Goal: Check status: Check status

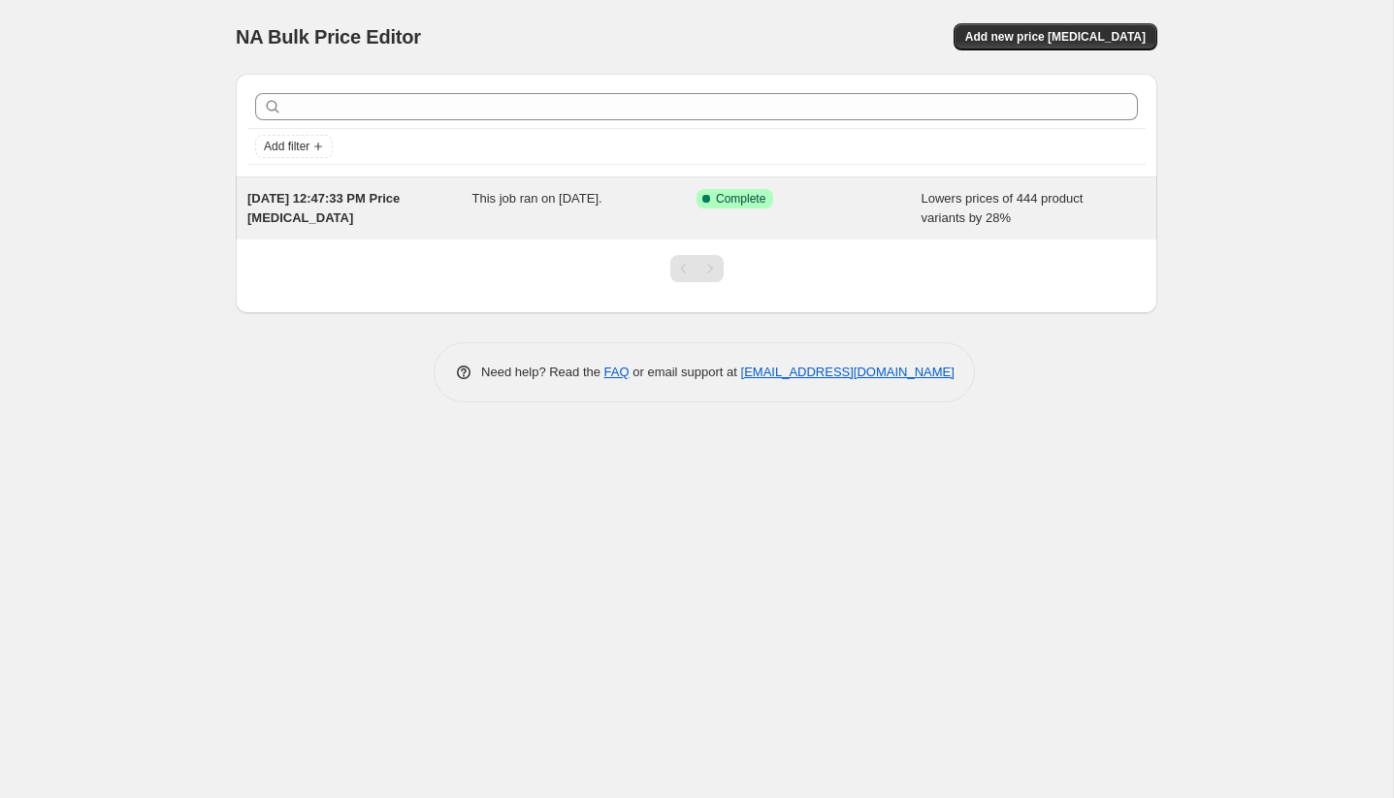
click at [553, 202] on span "This job ran on [DATE]." at bounding box center [537, 198] width 130 height 15
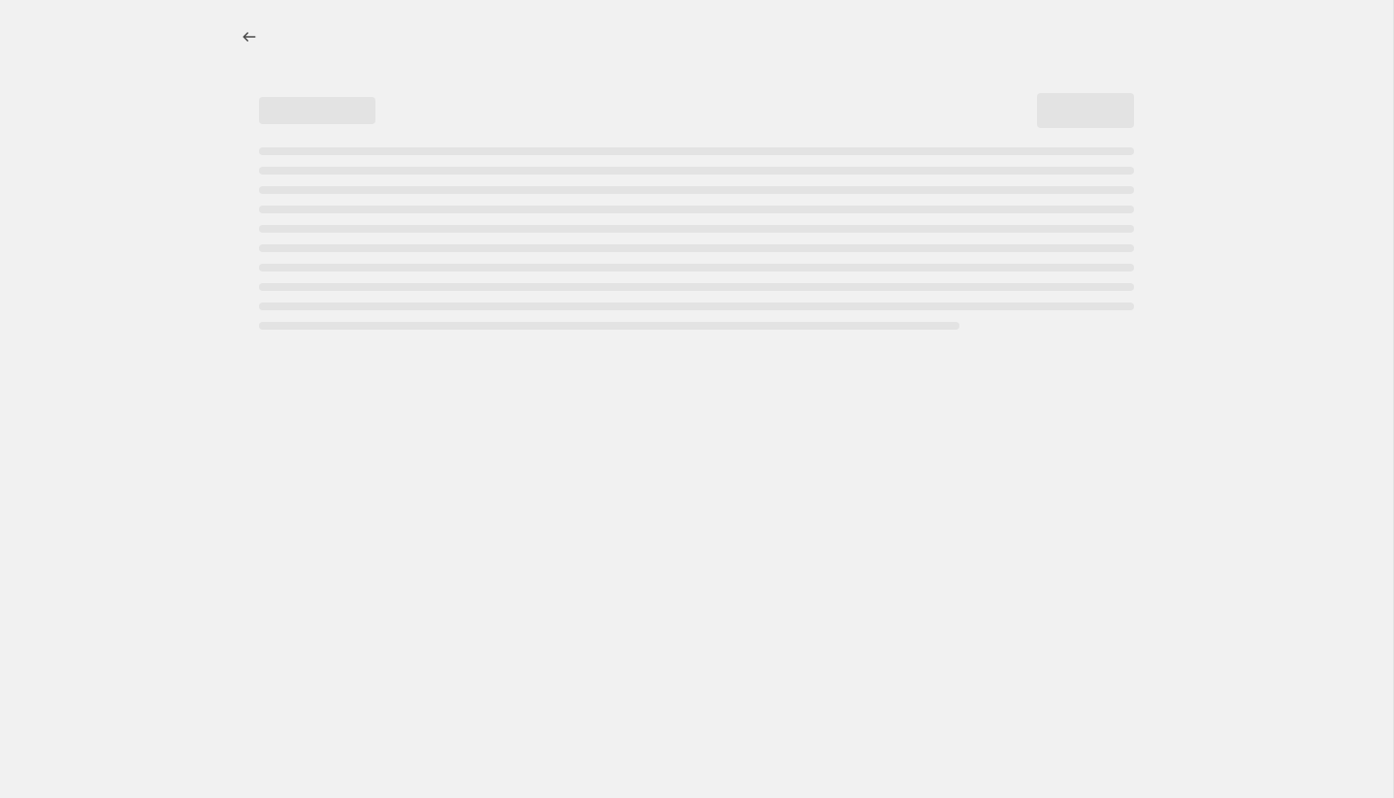
select select "percentage"
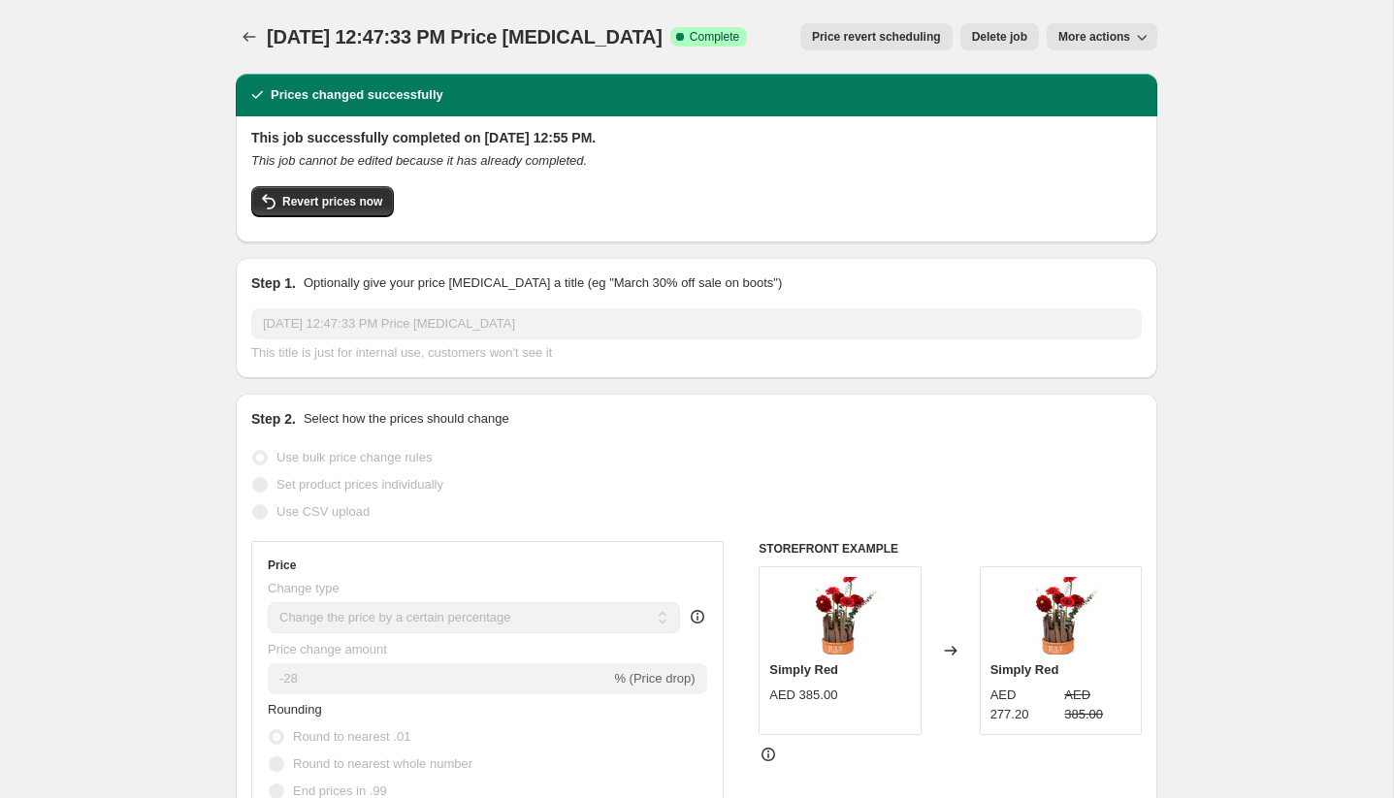
click at [1100, 45] on button "More actions" at bounding box center [1102, 36] width 111 height 27
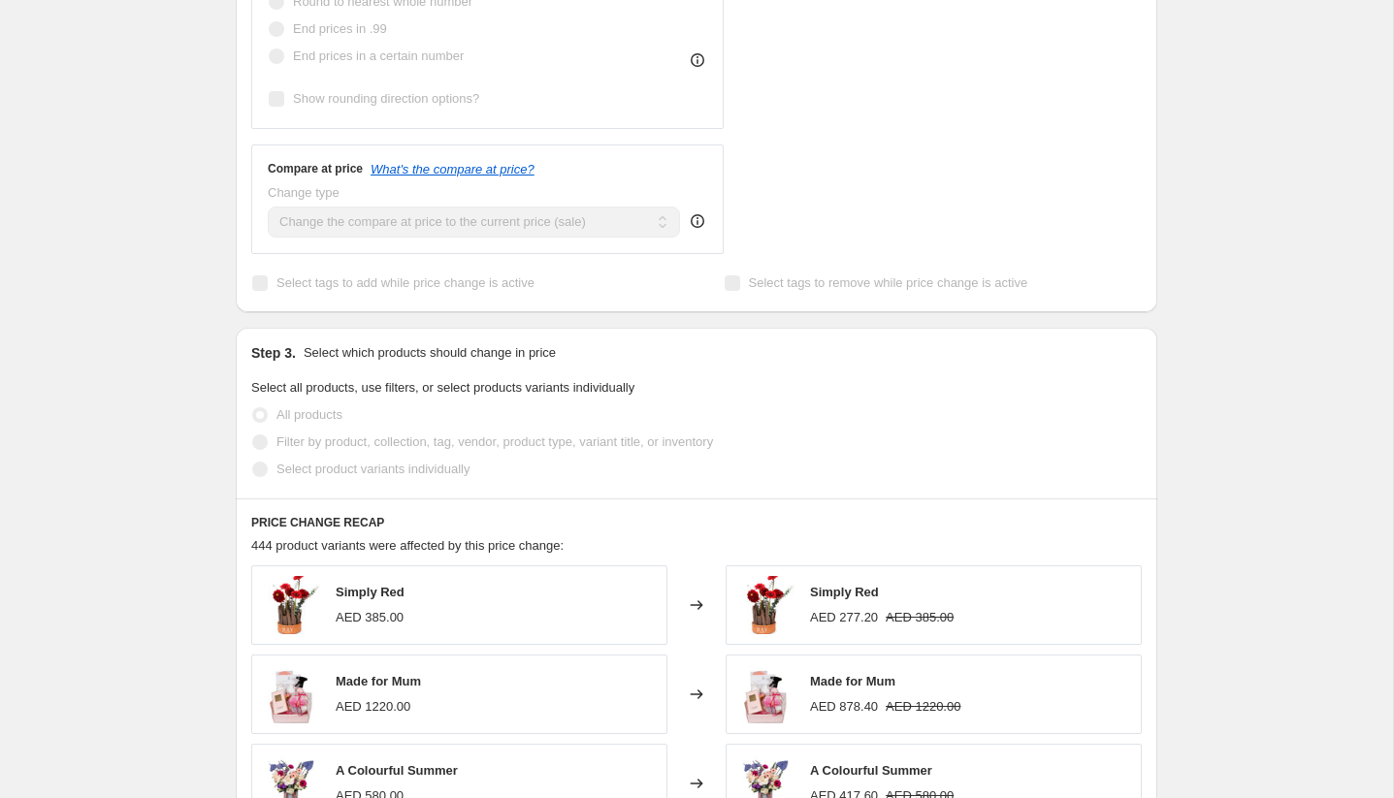
scroll to position [578, 0]
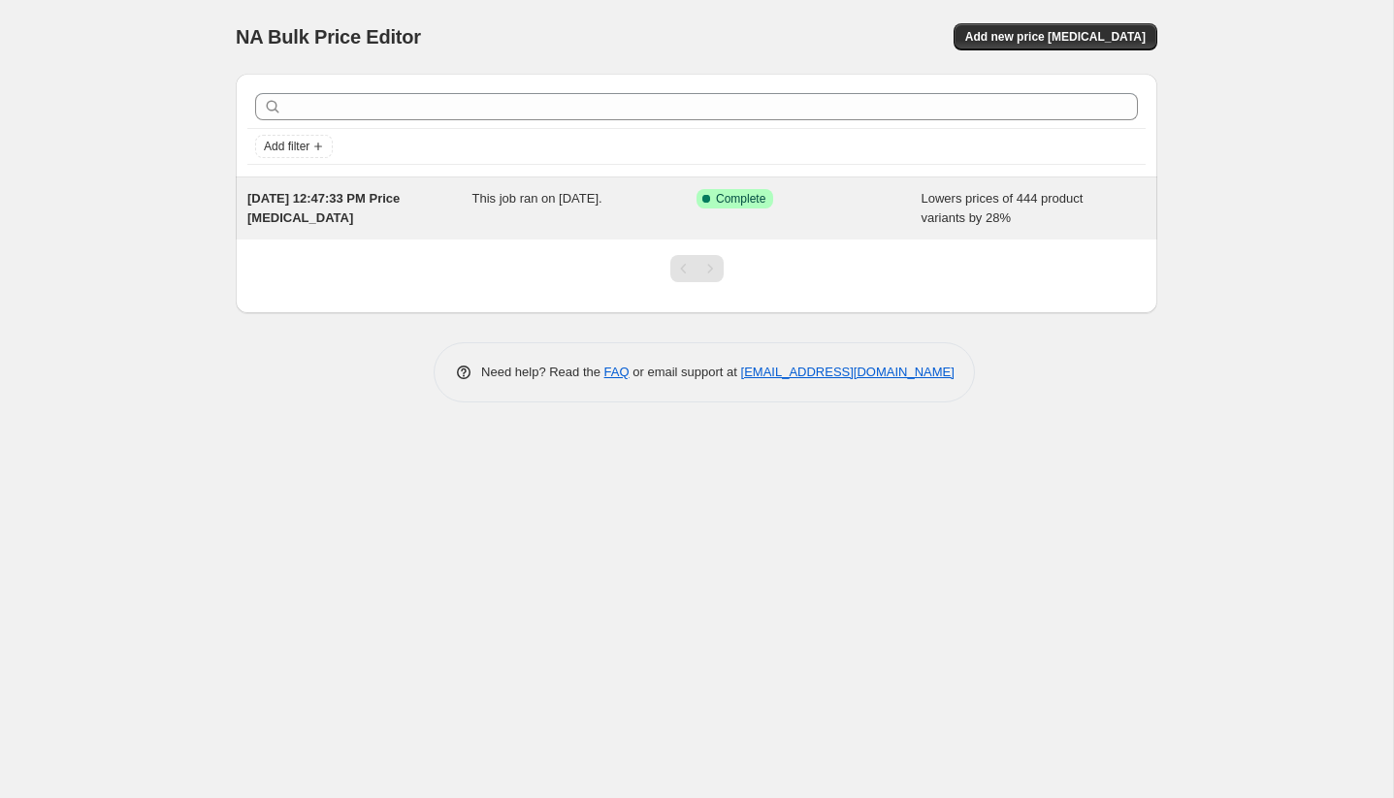
click at [458, 192] on div "[DATE] 12:47:33 PM Price [MEDICAL_DATA]" at bounding box center [359, 208] width 225 height 39
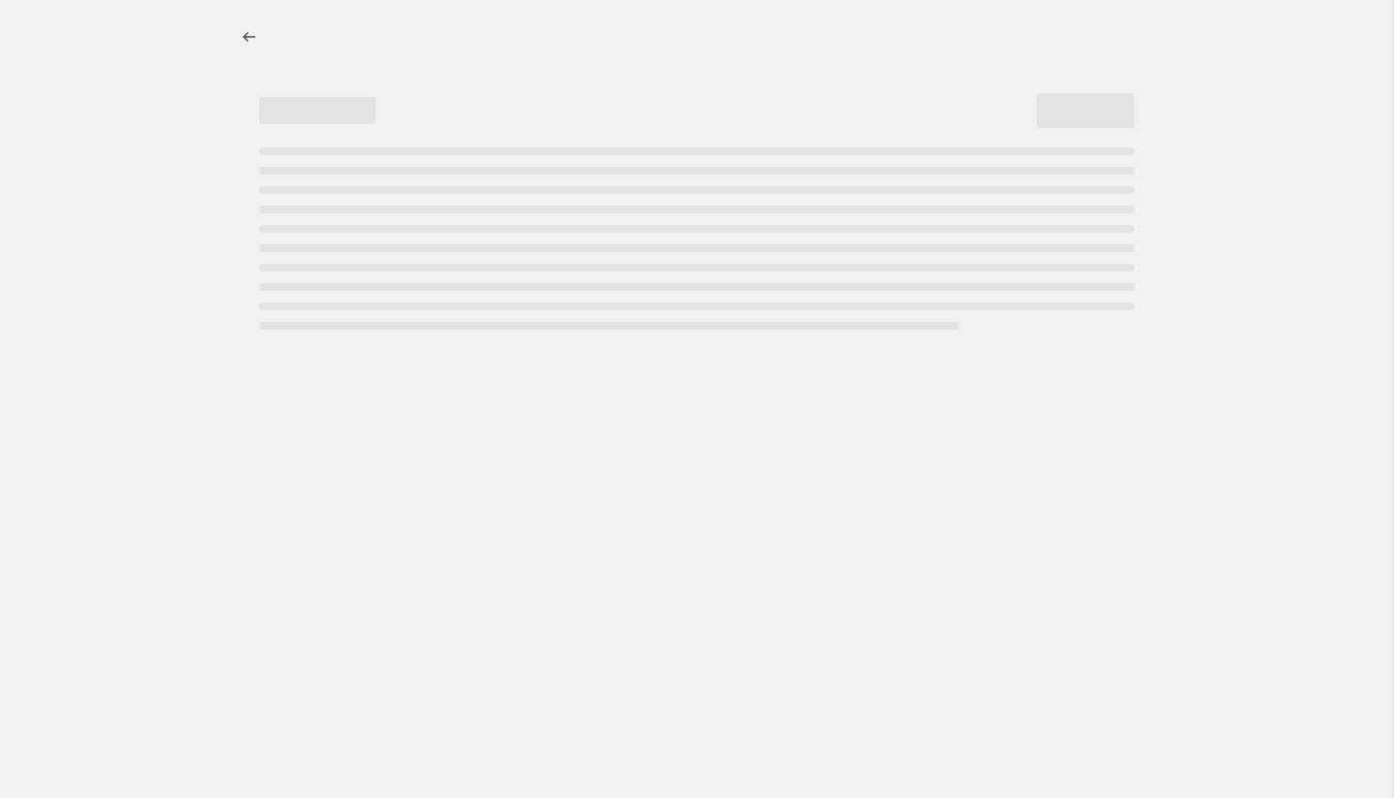
select select "percentage"
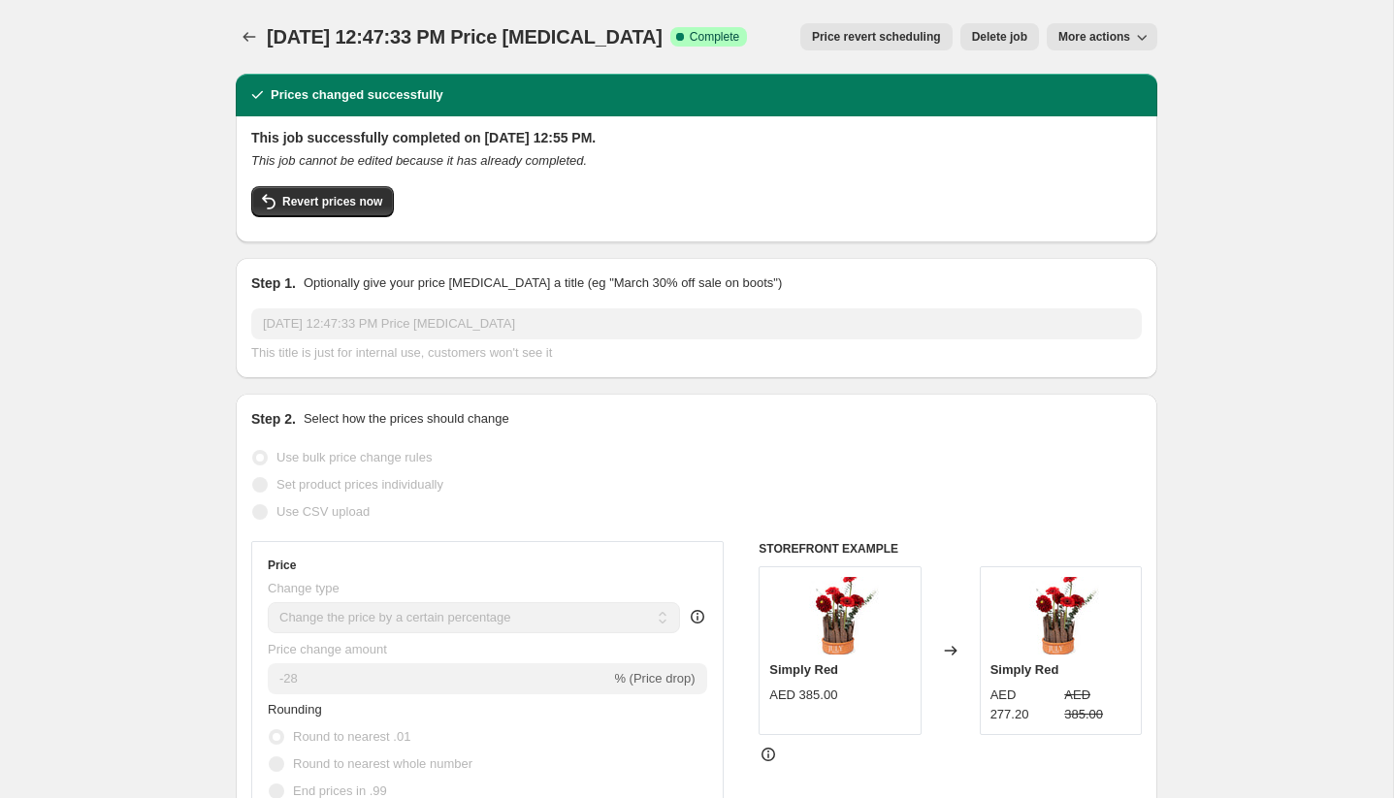
click at [1112, 35] on span "More actions" at bounding box center [1094, 37] width 72 height 16
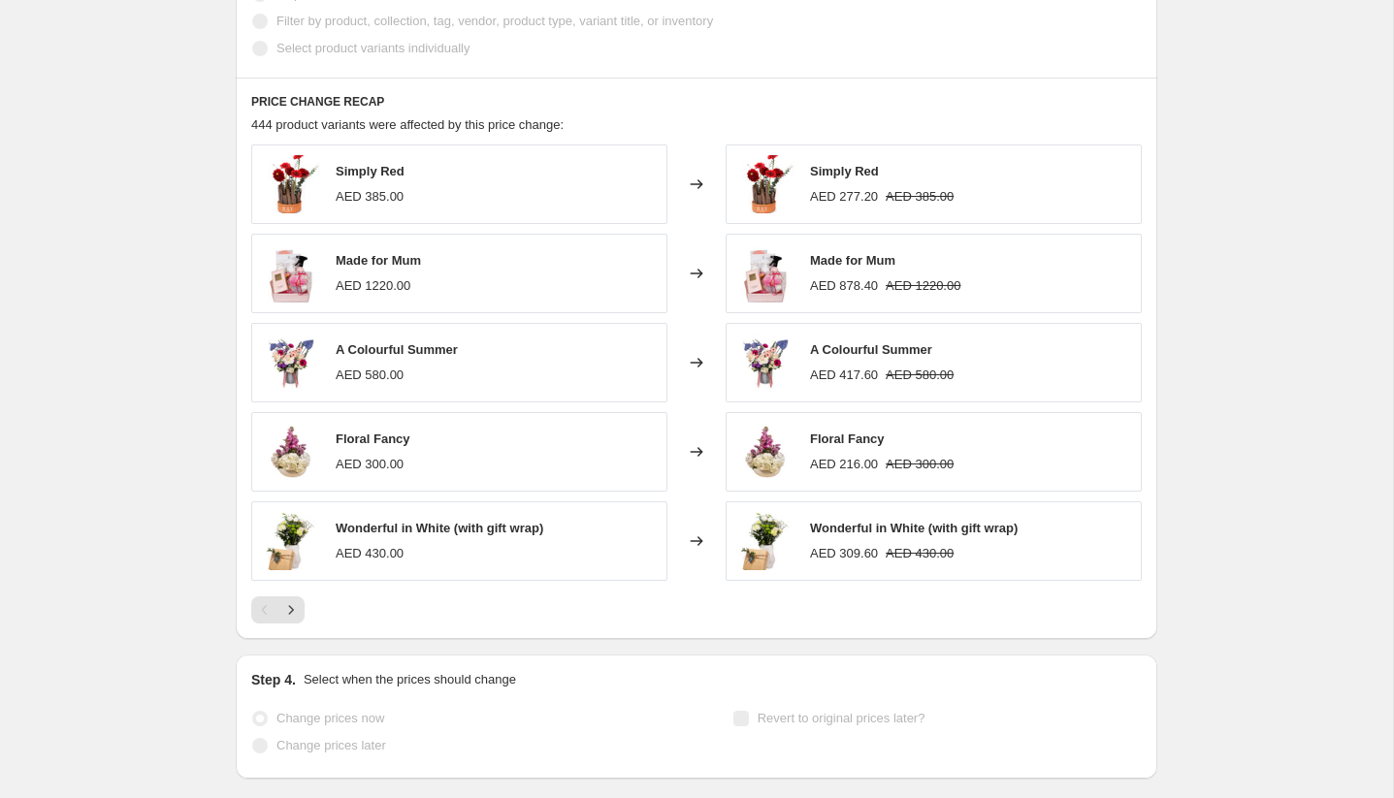
scroll to position [1282, 0]
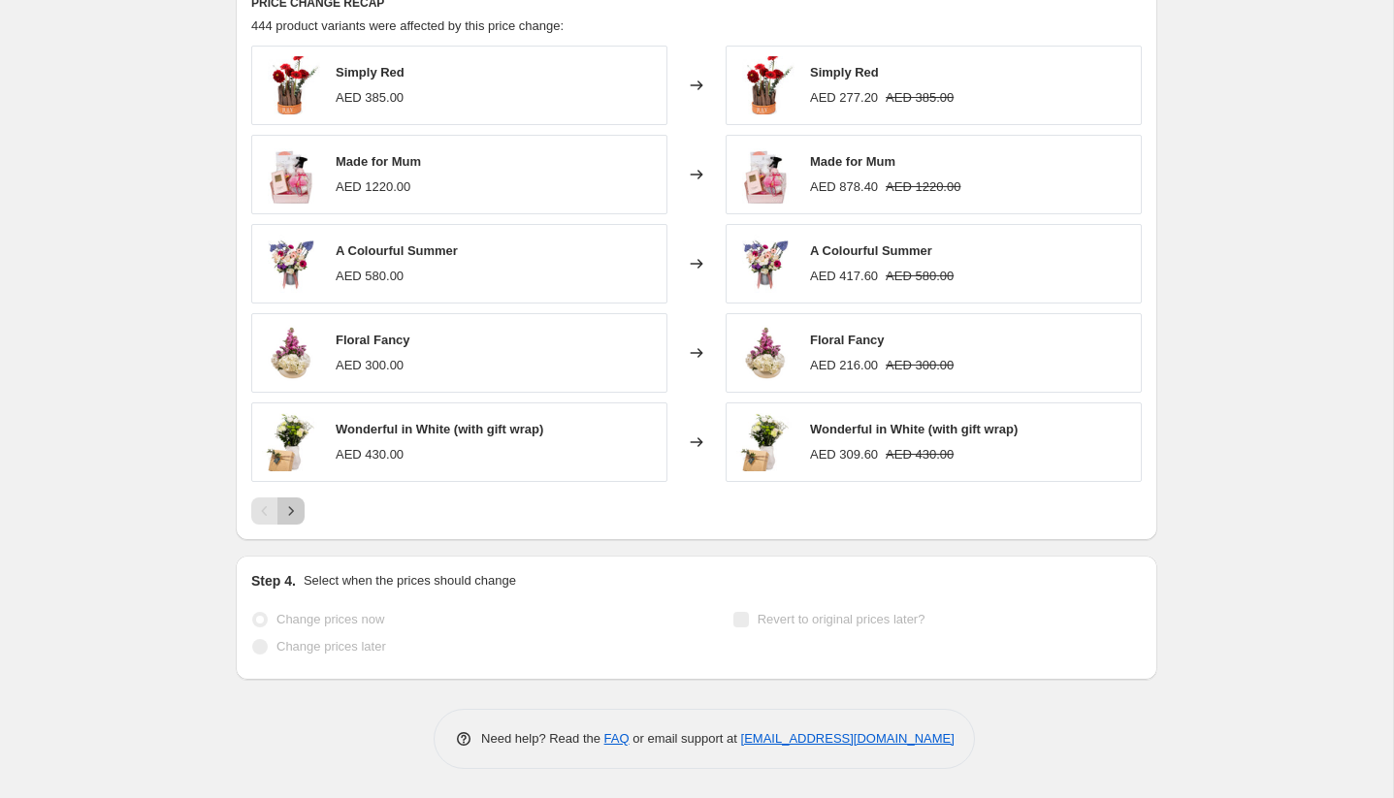
click at [293, 512] on icon "Next" at bounding box center [290, 511] width 19 height 19
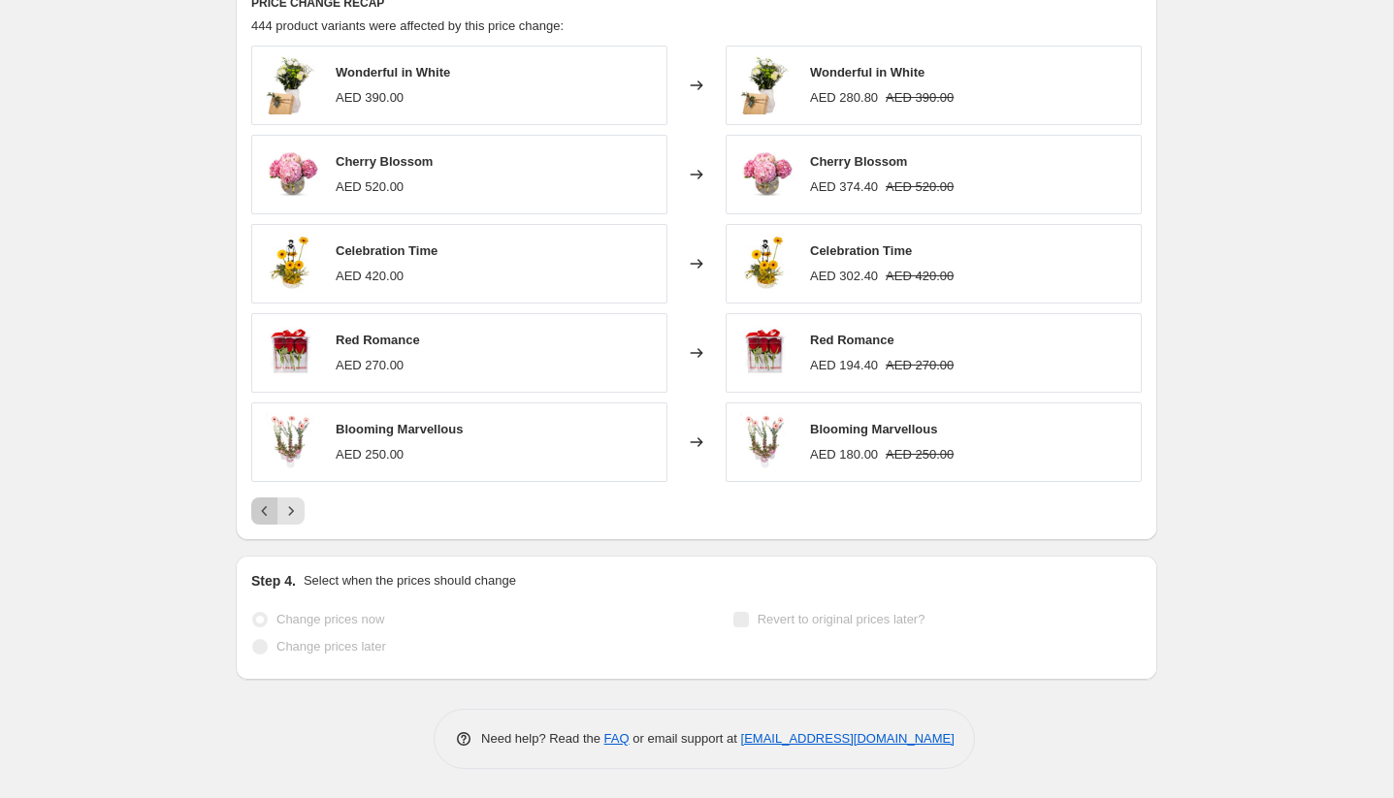
click at [261, 508] on icon "Previous" at bounding box center [264, 511] width 19 height 19
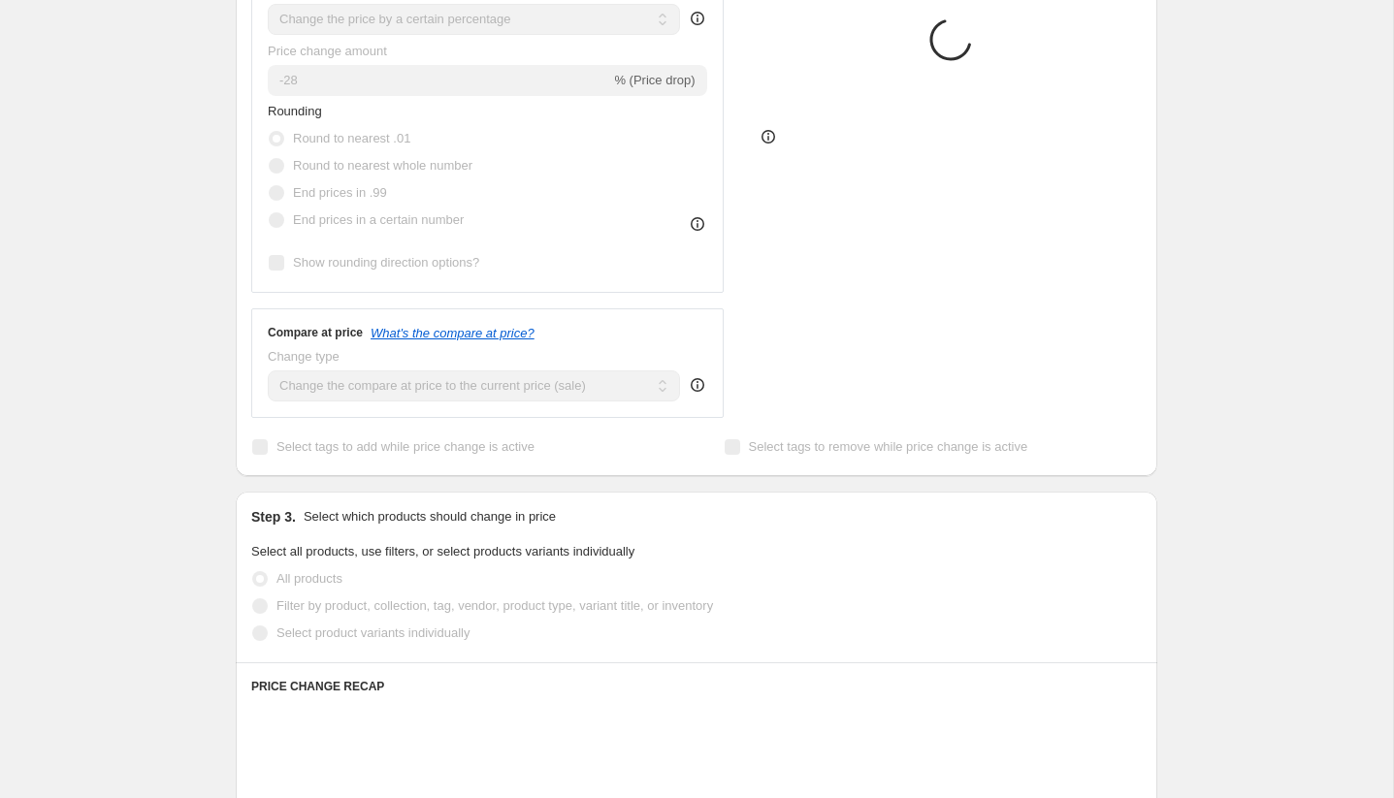
scroll to position [381, 0]
